Goal: Task Accomplishment & Management: Use online tool/utility

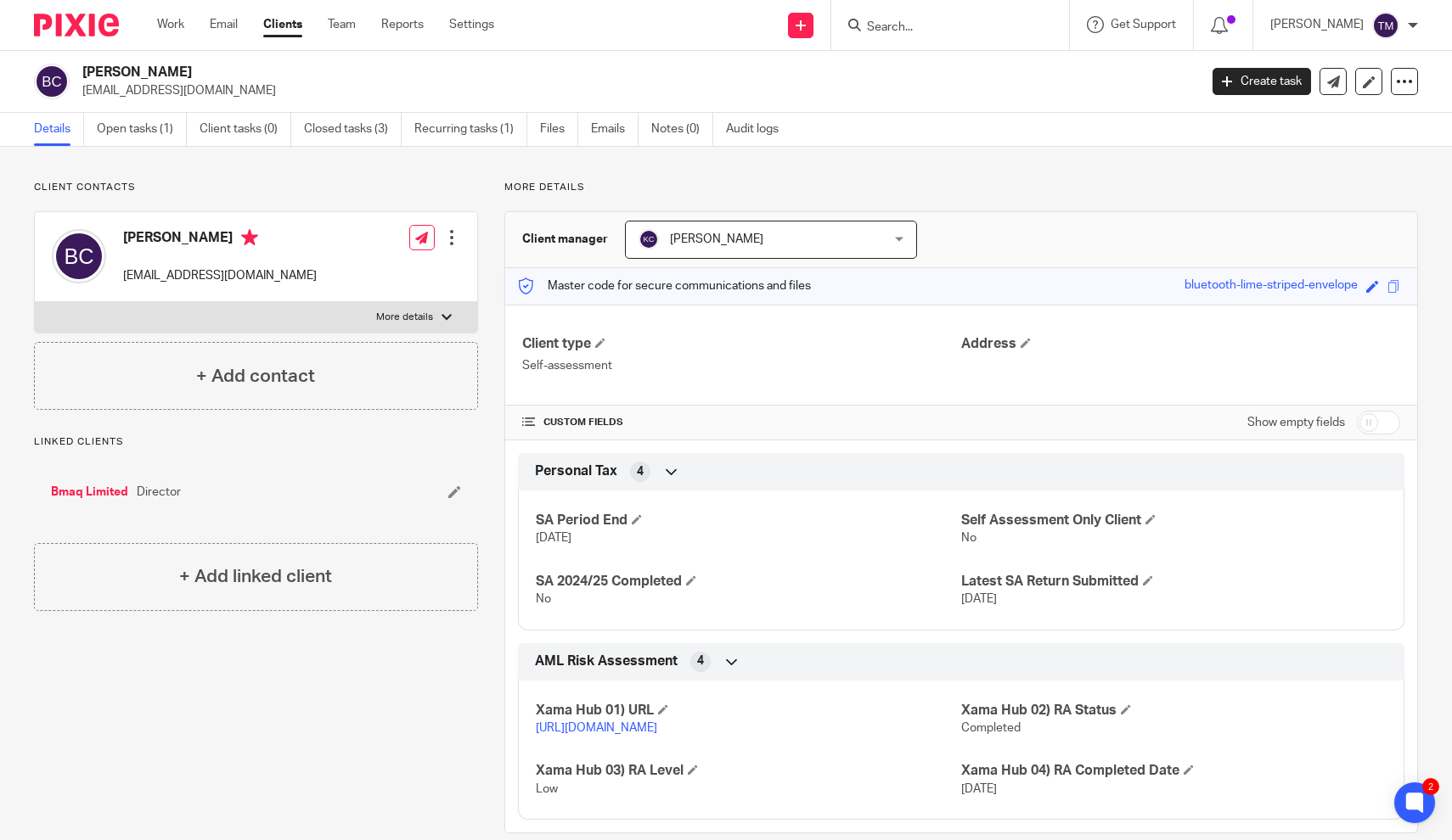
click at [940, 22] on input "Search" at bounding box center [942, 28] width 153 height 15
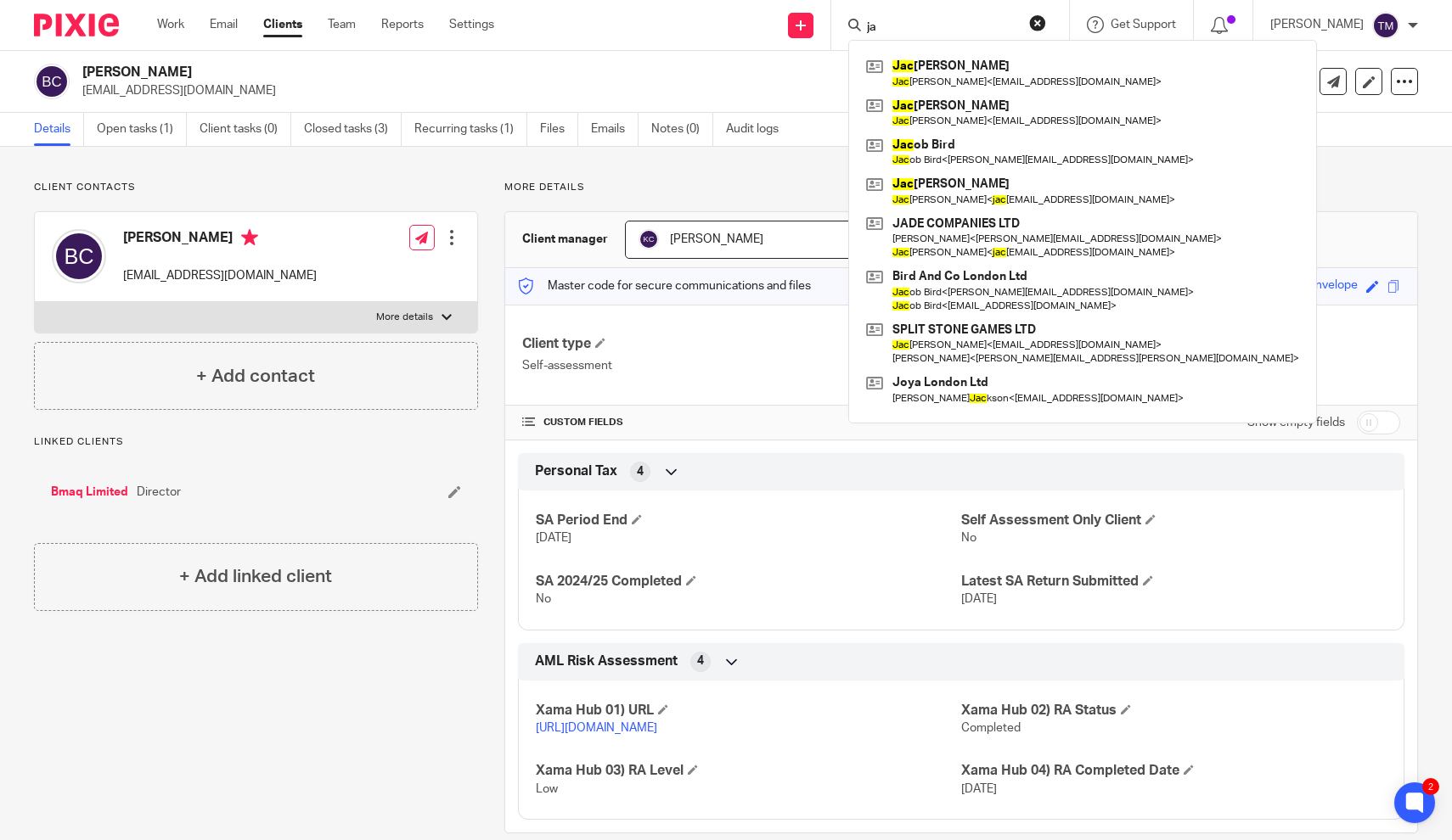
type input "j"
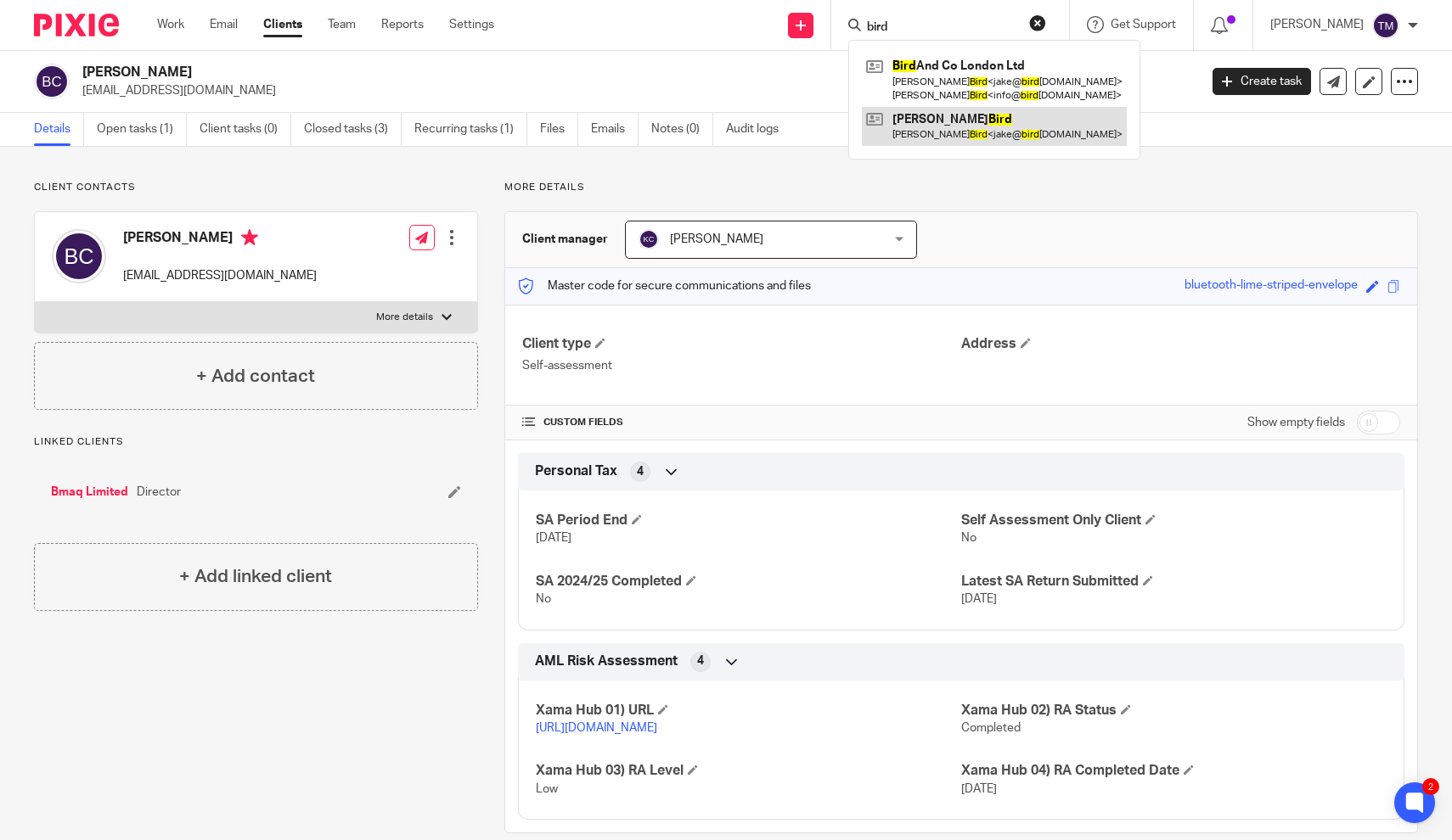
type input "bird"
click at [1011, 139] on link at bounding box center [993, 126] width 265 height 39
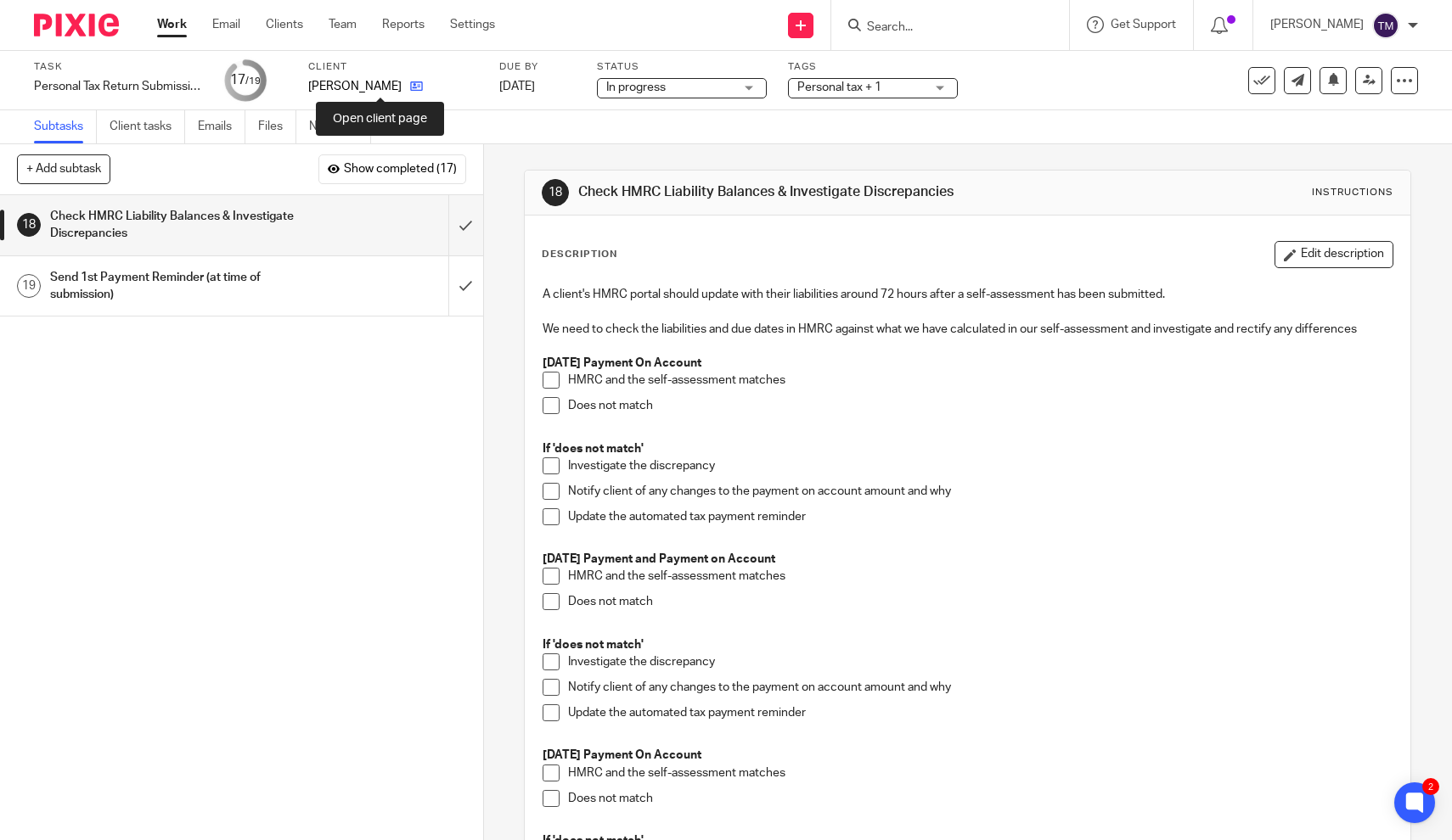
click at [410, 90] on icon at bounding box center [416, 86] width 13 height 13
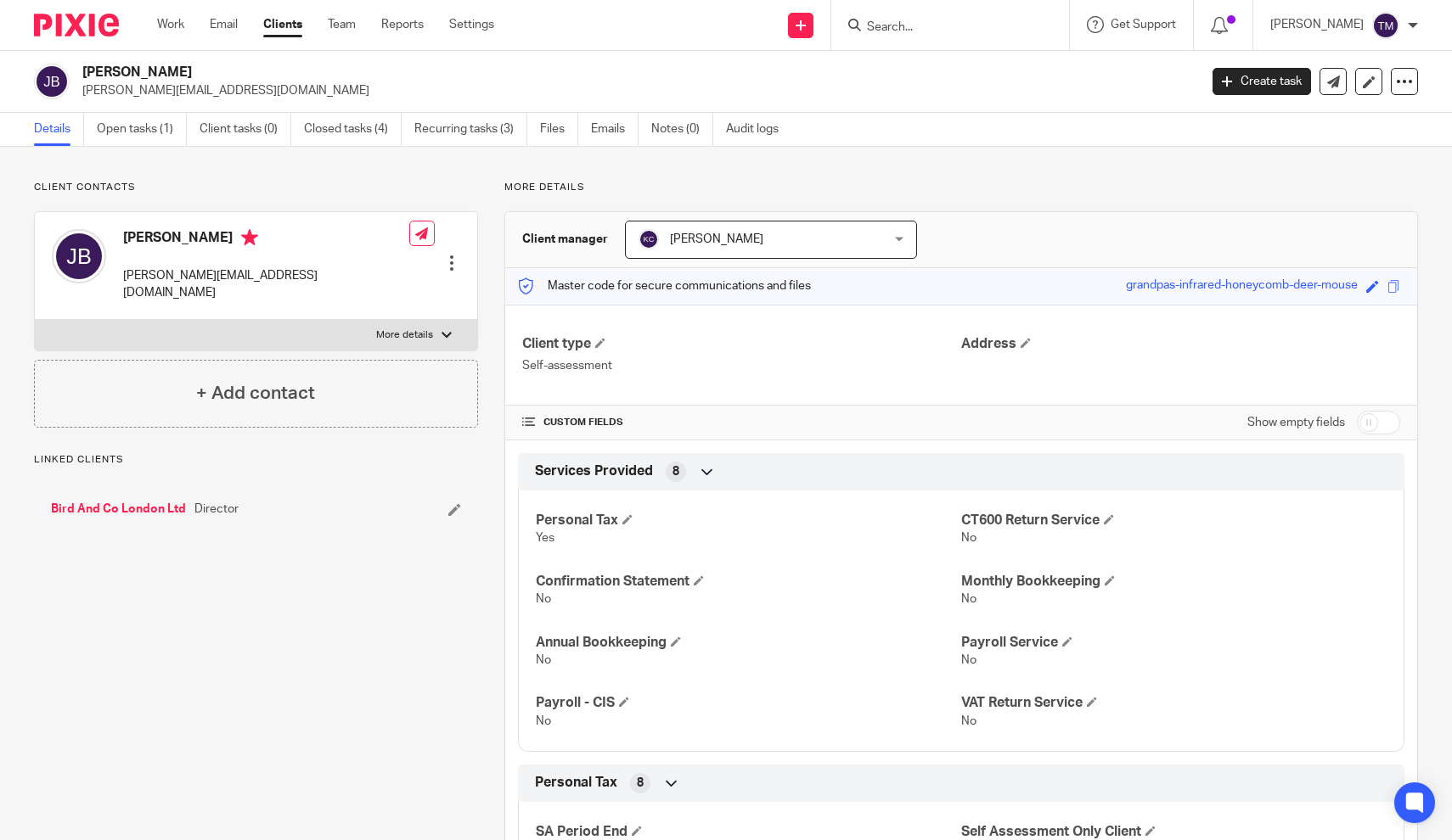
click at [470, 571] on div "Client contacts Jacob Bird jake@birdandcoagency.com Edit contact Create client …" at bounding box center [243, 692] width 470 height 1025
click at [143, 126] on link "Open tasks (1)" at bounding box center [142, 129] width 90 height 33
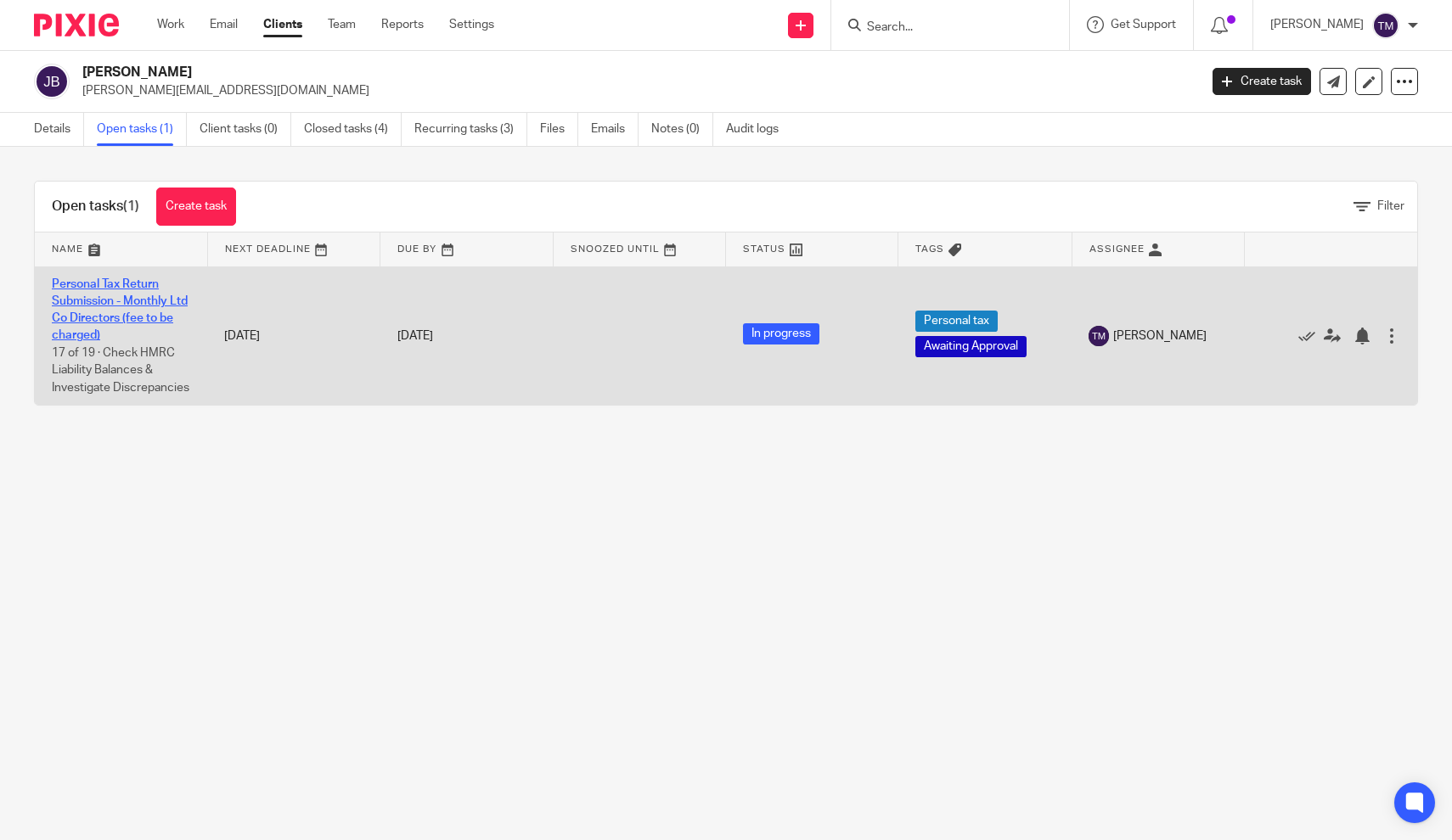
click at [119, 304] on link "Personal Tax Return Submission - Monthly Ltd Co Directors (fee to be charged)" at bounding box center [119, 310] width 136 height 63
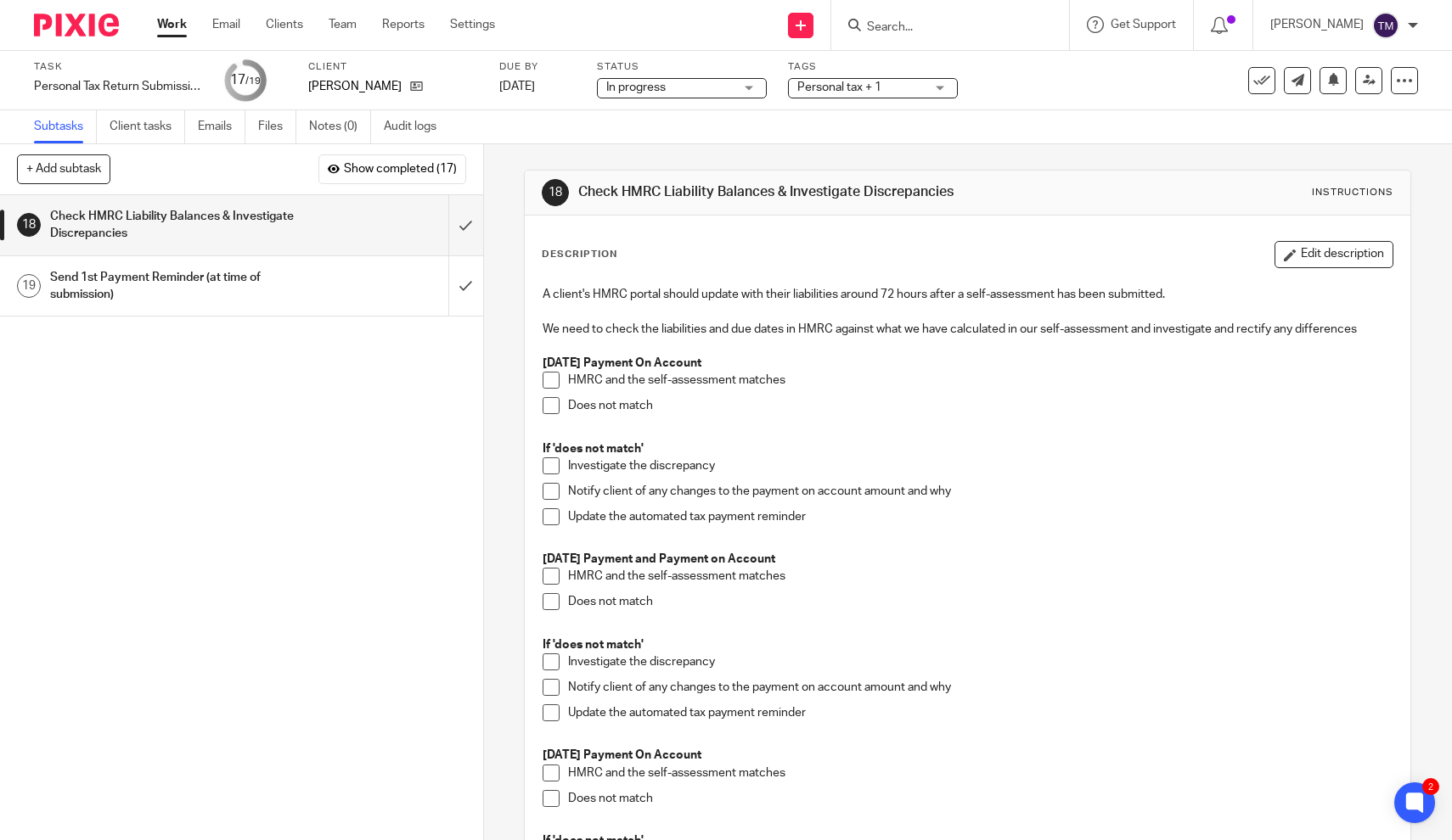
click at [553, 377] on span at bounding box center [550, 379] width 17 height 17
click at [788, 425] on p at bounding box center [966, 431] width 849 height 17
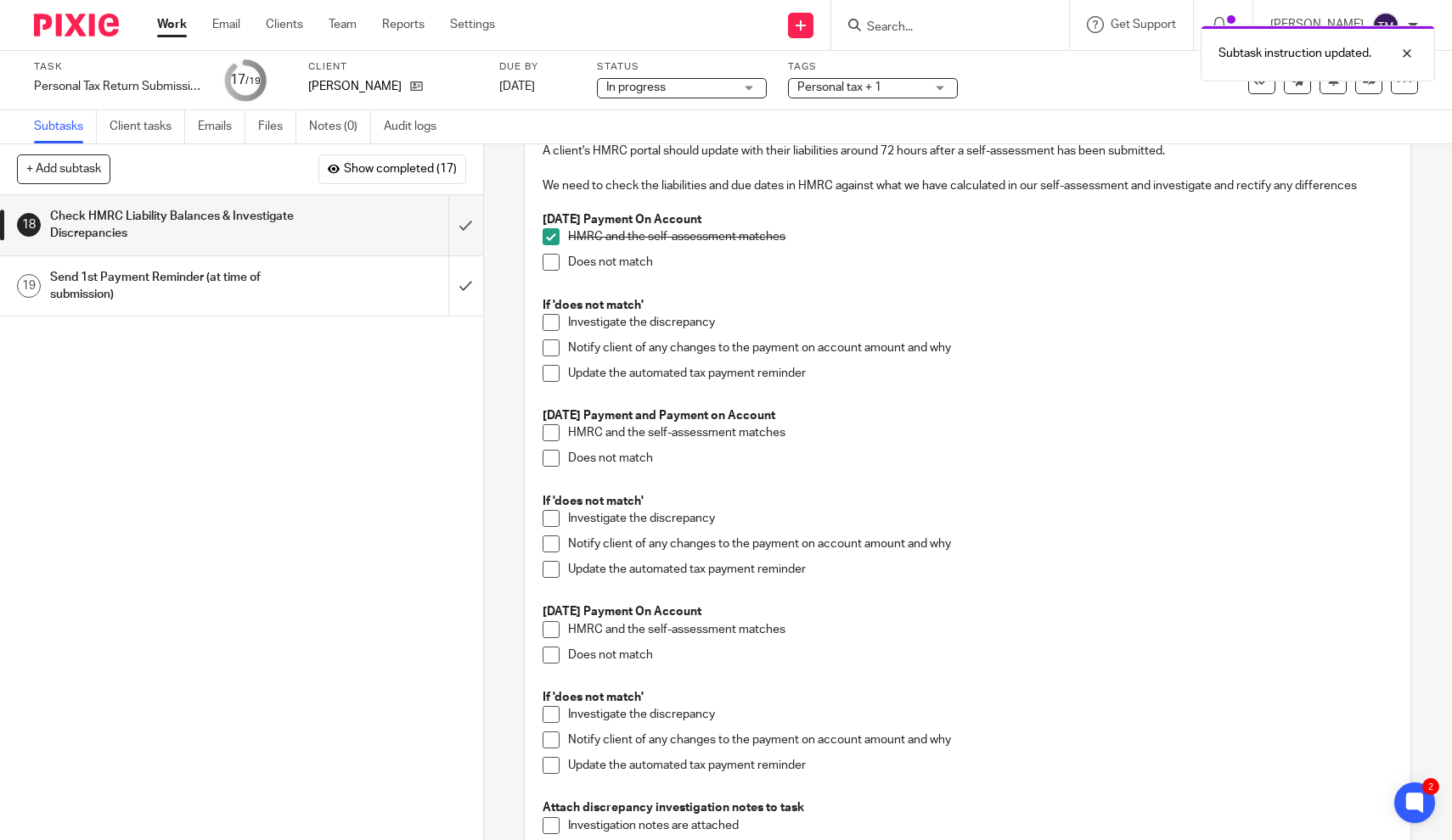
scroll to position [145, 0]
click at [550, 432] on span at bounding box center [550, 431] width 17 height 17
click at [550, 623] on span at bounding box center [550, 628] width 17 height 17
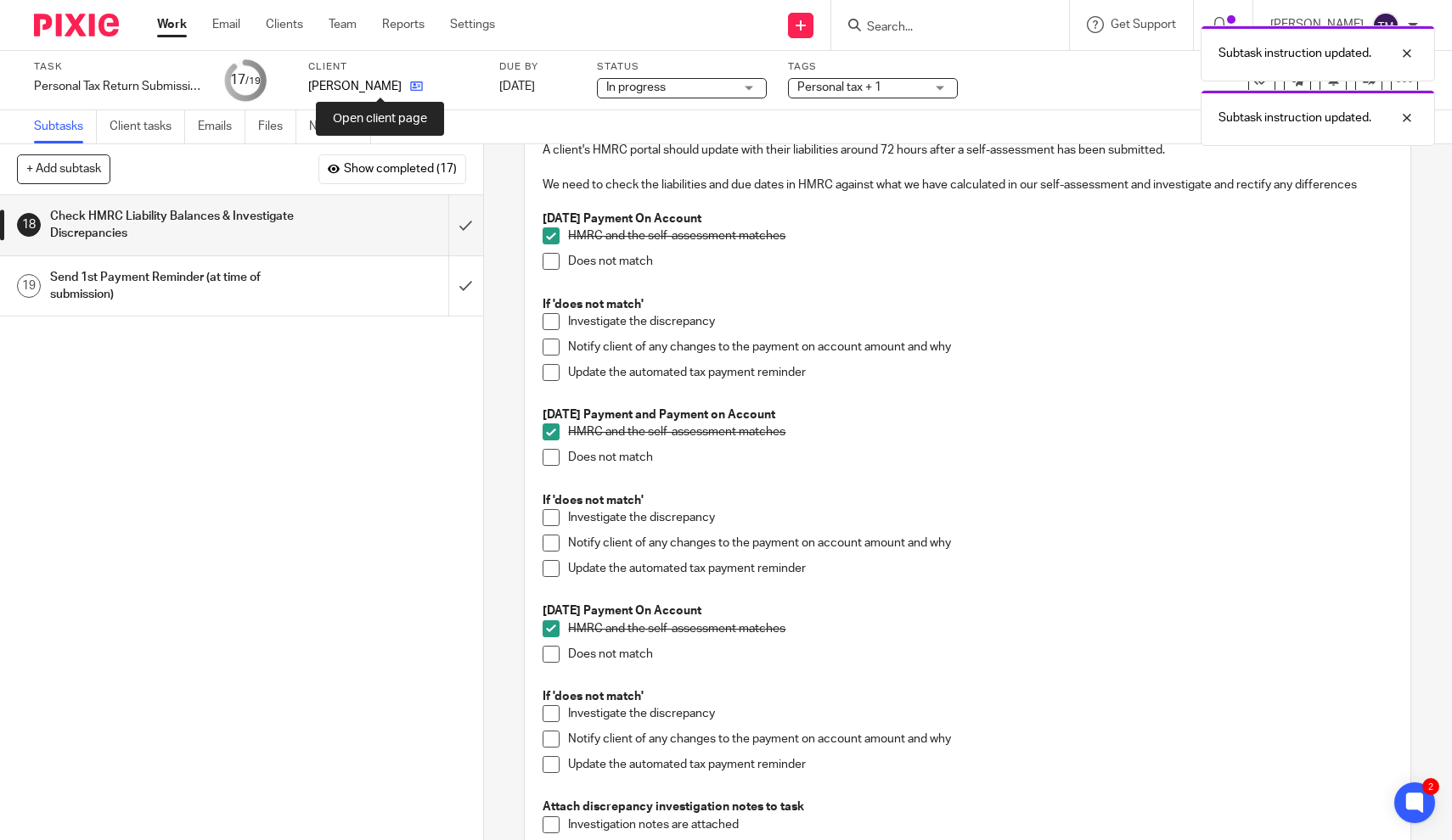
click at [410, 90] on icon at bounding box center [416, 86] width 13 height 13
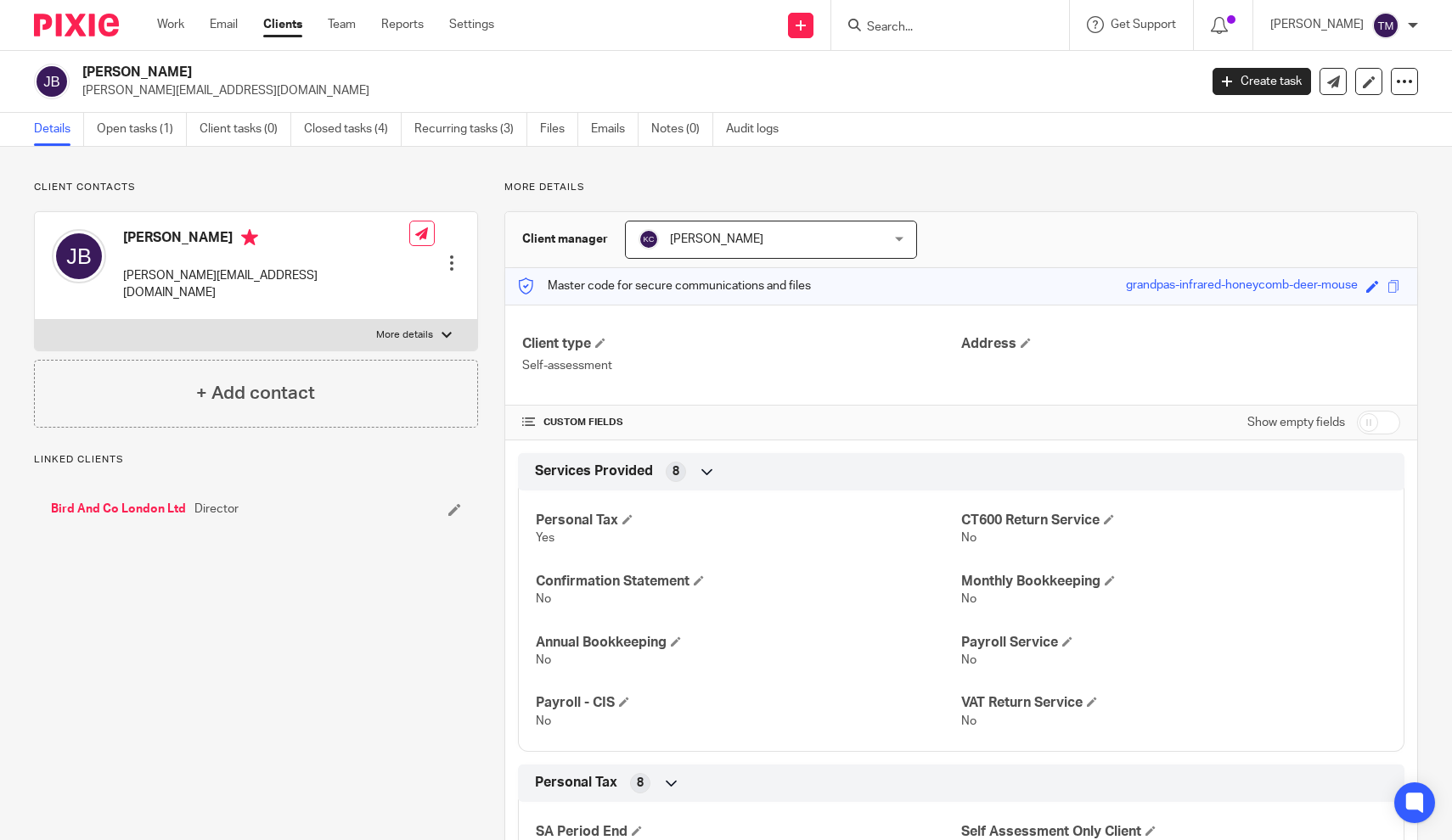
click at [762, 420] on h4 "CUSTOM FIELDS" at bounding box center [741, 423] width 439 height 14
click at [111, 129] on link "Open tasks (1)" at bounding box center [142, 129] width 90 height 33
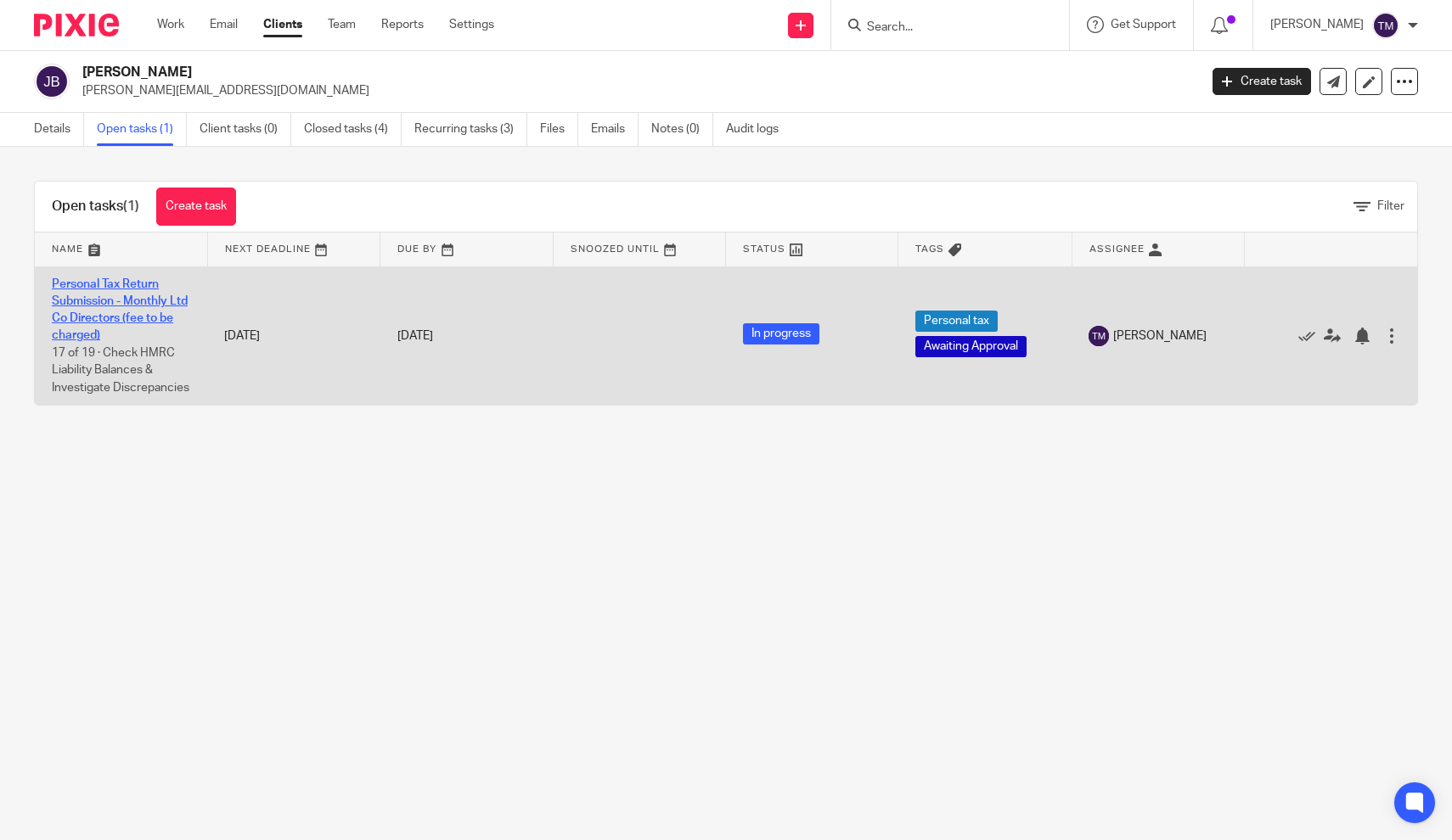
click at [119, 314] on link "Personal Tax Return Submission - Monthly Ltd Co Directors (fee to be charged)" at bounding box center [119, 310] width 136 height 63
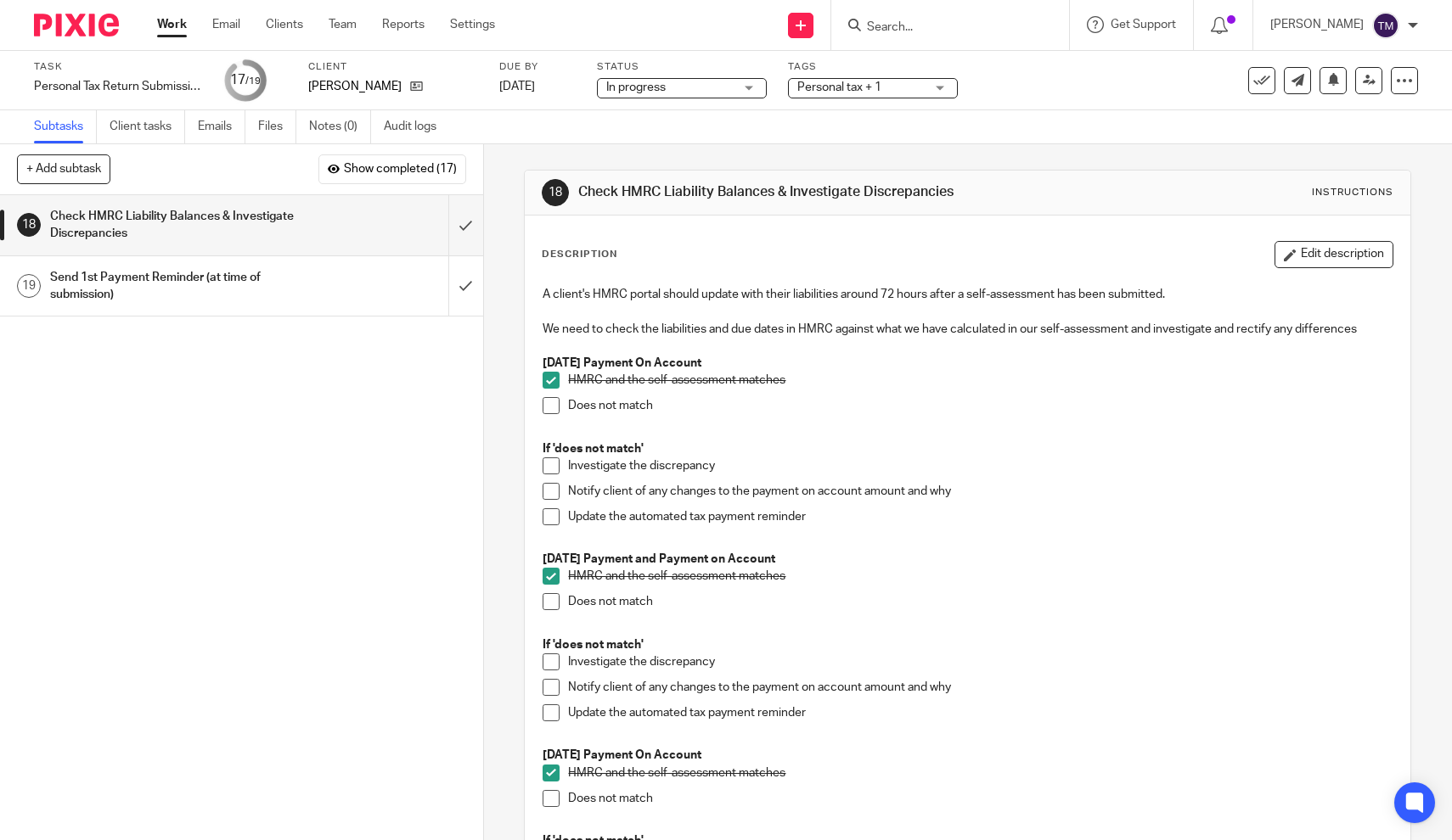
click at [1050, 477] on div "Investigate the discrepancy" at bounding box center [980, 471] width 825 height 26
click at [471, 228] on input "submit" at bounding box center [241, 225] width 483 height 60
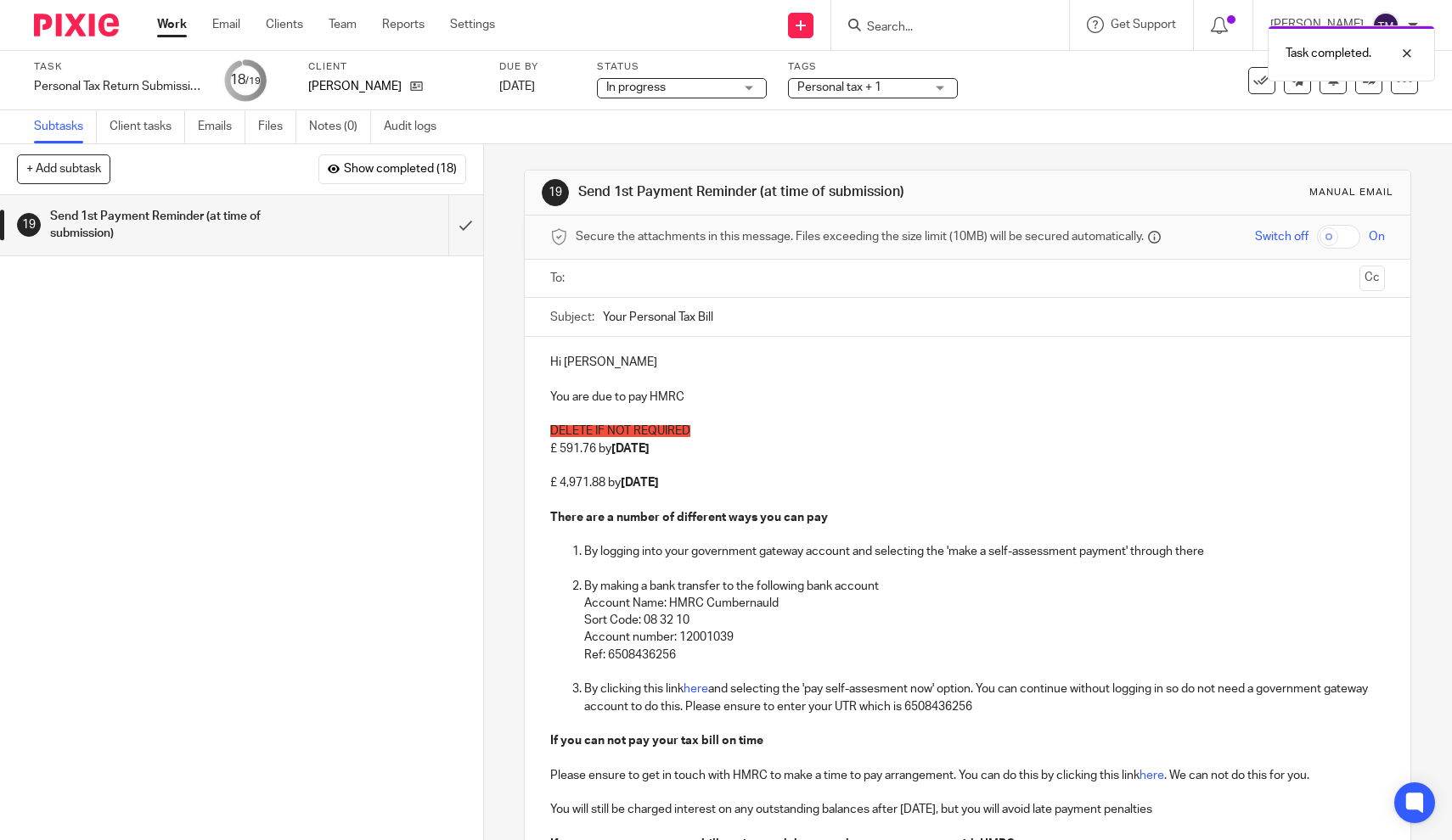
click at [336, 244] on div "Send 1st Payment Reminder (at time of submission)" at bounding box center [241, 226] width 382 height 44
drag, startPoint x: 705, startPoint y: 431, endPoint x: 555, endPoint y: 427, distance: 150.1
click at [555, 427] on p "DELETE IF NOT REQUIRED" at bounding box center [967, 431] width 835 height 17
drag, startPoint x: 707, startPoint y: 442, endPoint x: 542, endPoint y: 432, distance: 165.3
click at [542, 432] on div "Hi Jacob You are due to pay HMRC D £ 591.76 by 31st July 2025 £ 4,971.88 by 31s…" at bounding box center [966, 644] width 885 height 614
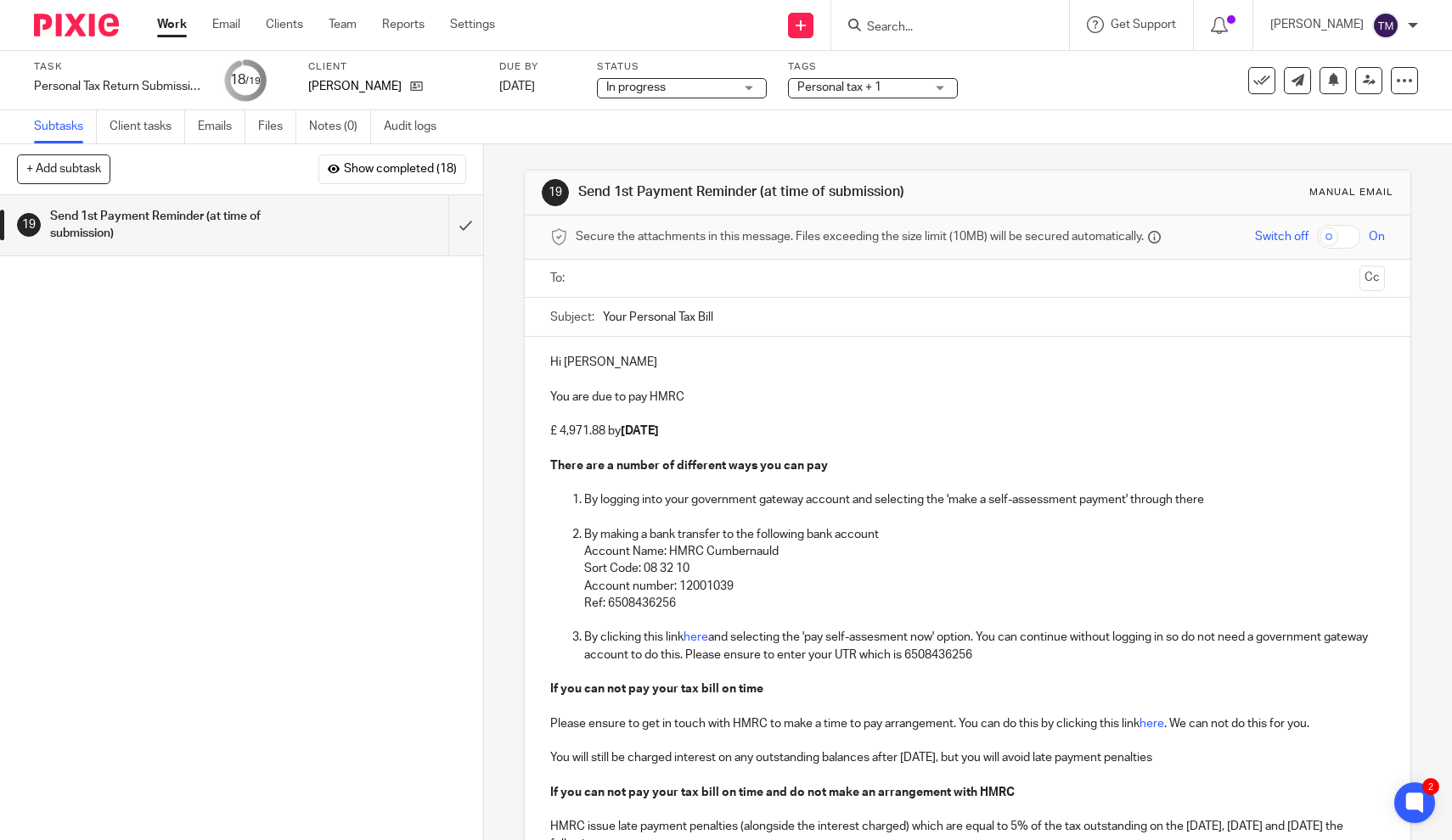
click at [821, 601] on p "Ref: 6508436256" at bounding box center [984, 602] width 801 height 17
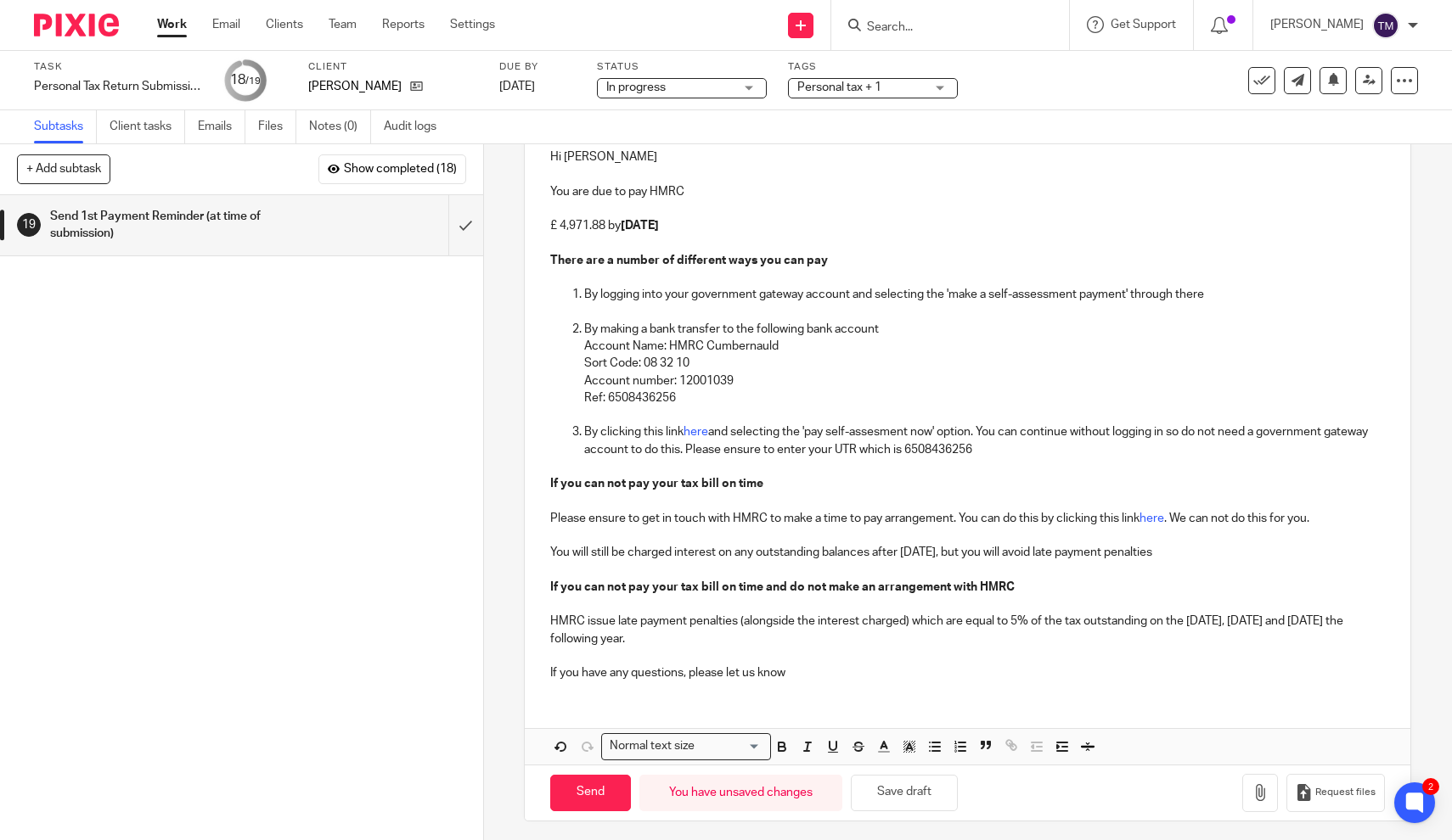
click at [509, 353] on div "19 Send 1st Payment Reminder (at time of submission) Manual email Secure the at…" at bounding box center [967, 492] width 967 height 695
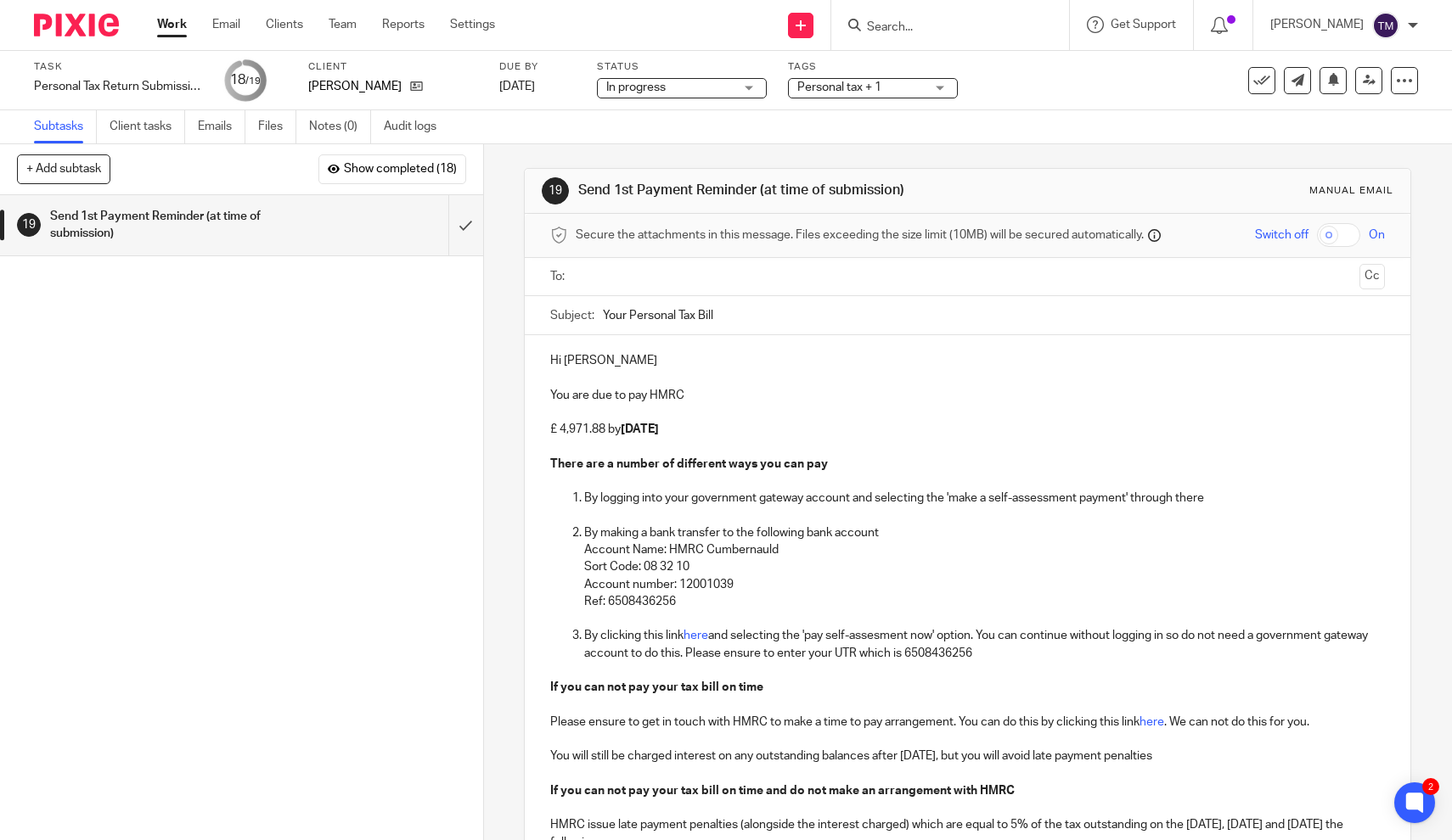
scroll to position [0, 0]
click at [614, 286] on input "text" at bounding box center [967, 278] width 771 height 20
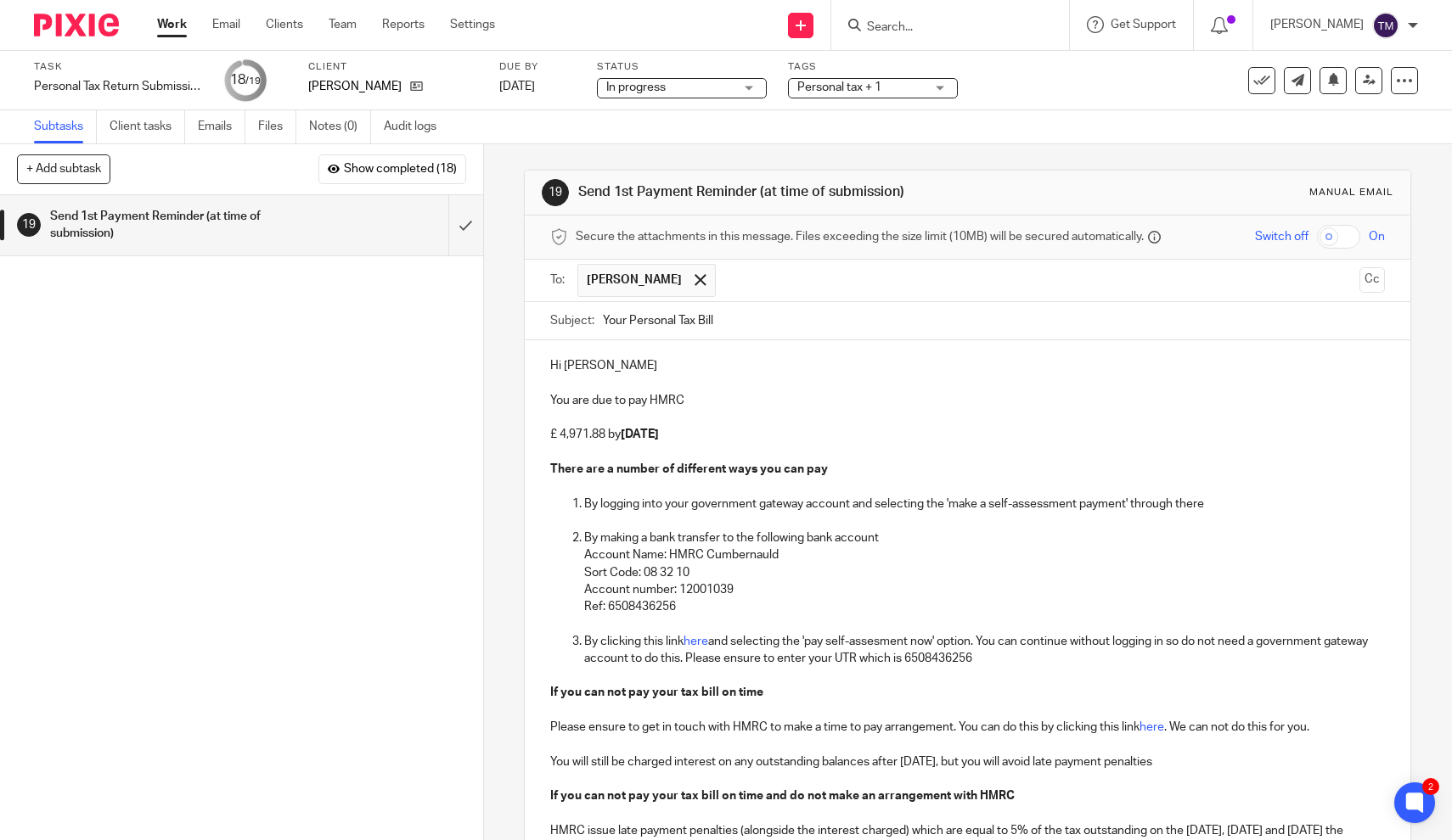
click at [833, 536] on p "By making a bank transfer to the following bank account Account Name: HMRC Cumb…" at bounding box center [984, 546] width 801 height 35
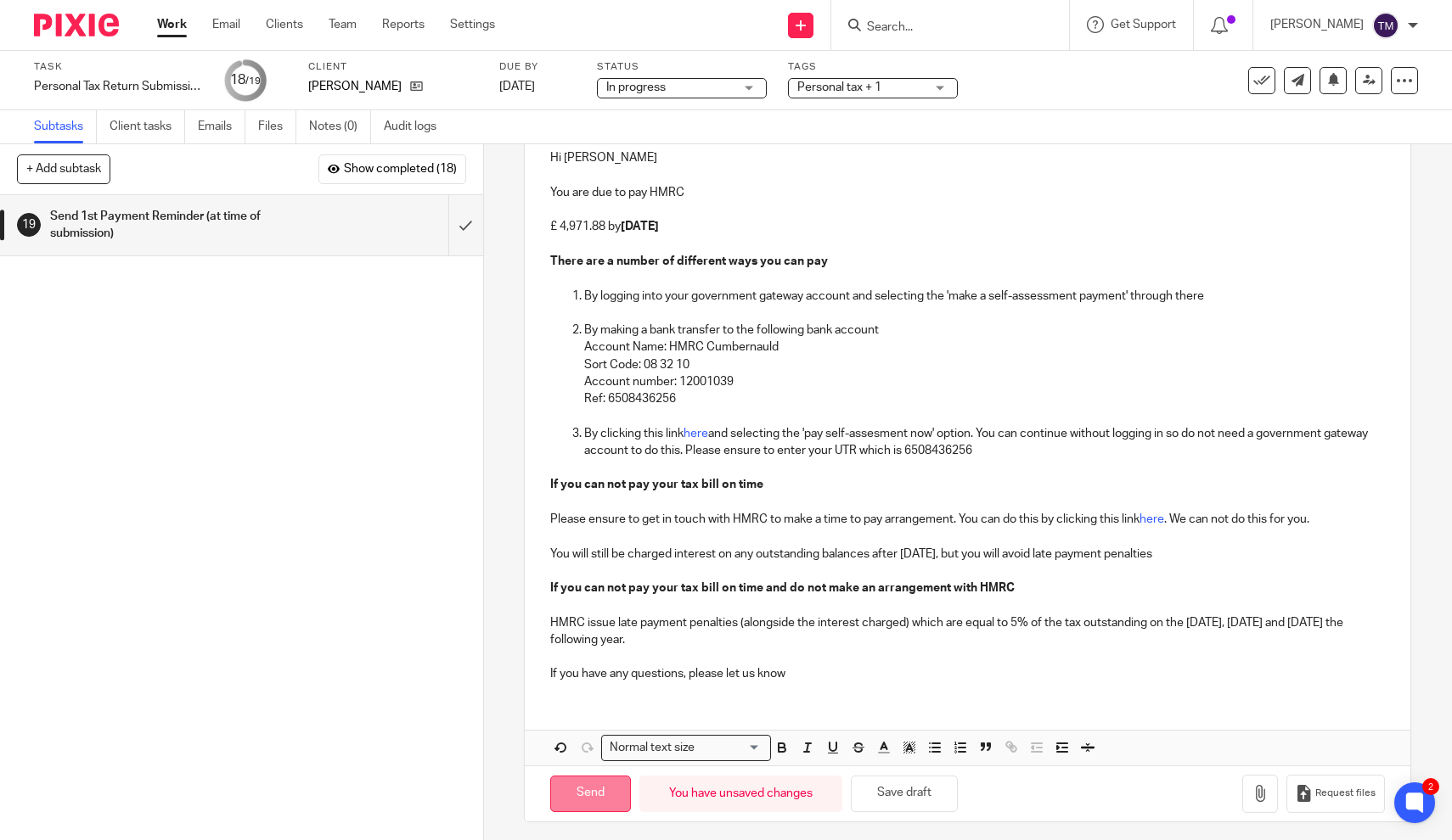
click at [585, 785] on input "Send" at bounding box center [590, 793] width 80 height 37
type input "Sent"
